Goal: Information Seeking & Learning: Learn about a topic

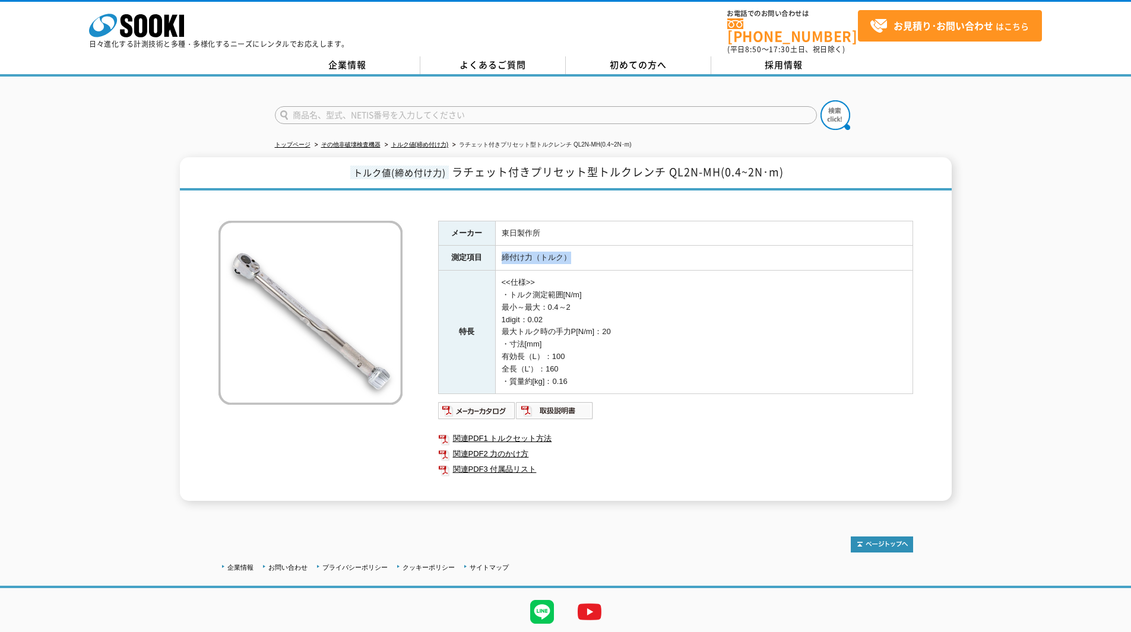
drag, startPoint x: 579, startPoint y: 250, endPoint x: 501, endPoint y: 254, distance: 77.9
click at [501, 254] on td "締付け力（トルク）" at bounding box center [704, 258] width 418 height 25
drag, startPoint x: 619, startPoint y: 248, endPoint x: 379, endPoint y: 284, distance: 242.0
click at [618, 248] on td "締付け力（トルク）" at bounding box center [704, 258] width 418 height 25
click at [647, 293] on td "<<仕様>> ・トルク測定範囲[N/m] 最小～最大：0.4～2 1digit：0.02 最大トルク時の手力P[N/m]：20 ・寸法[mm] 有効長（L）：…" at bounding box center [704, 333] width 418 height 124
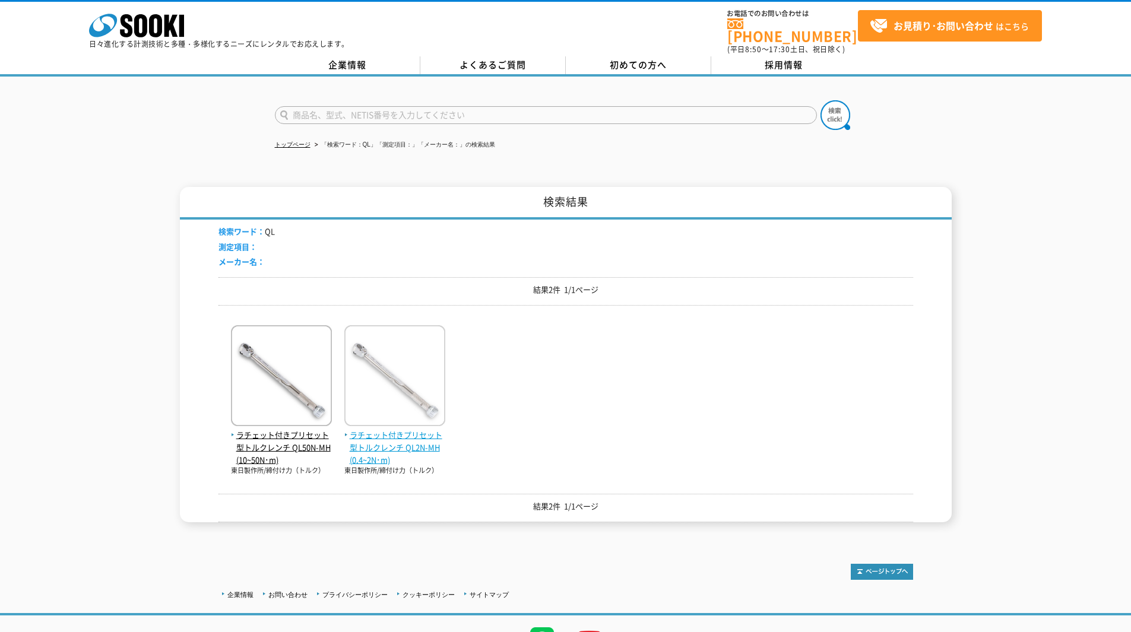
click at [375, 443] on span "ラチェット付きプリセット型トルクレンチ QL2N-MH(0.4~2N･m)" at bounding box center [394, 447] width 101 height 37
